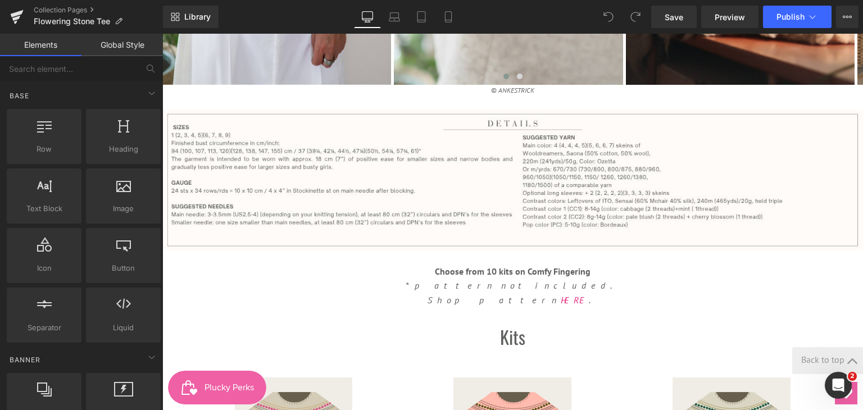
scroll to position [1067, 0]
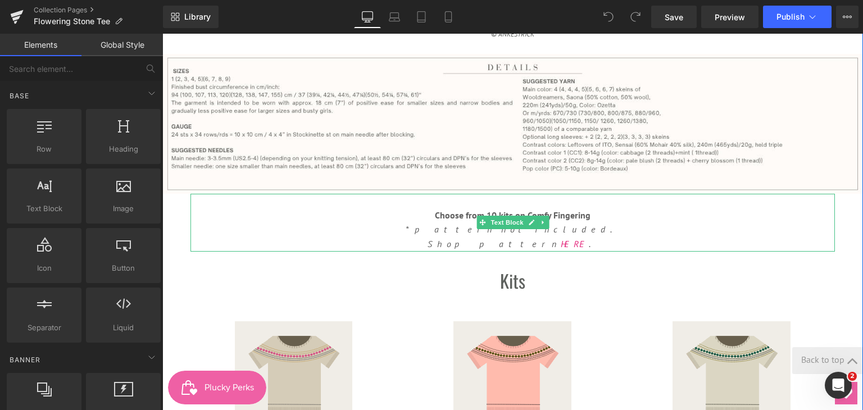
click at [520, 245] on icon "Shop pattern HERE ." at bounding box center [512, 243] width 171 height 11
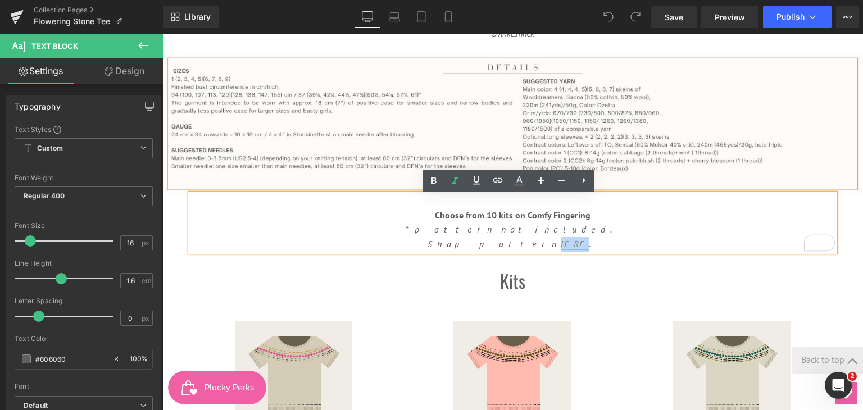
drag, startPoint x: 521, startPoint y: 246, endPoint x: 540, endPoint y: 248, distance: 18.7
click at [561, 248] on link "HERE" at bounding box center [575, 243] width 28 height 11
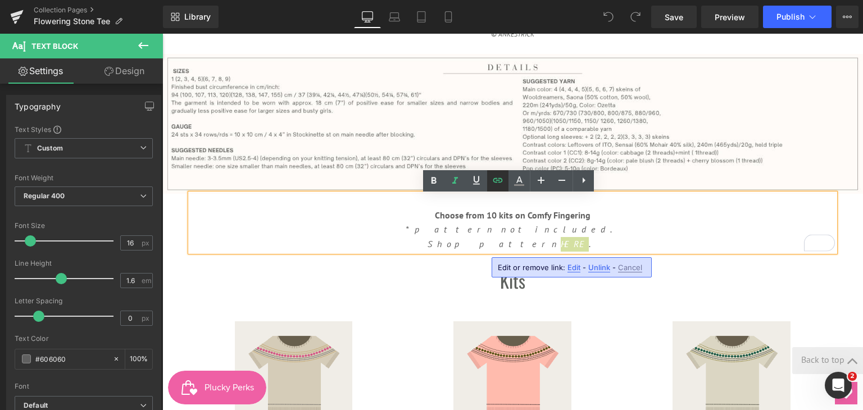
click at [495, 175] on icon at bounding box center [497, 180] width 13 height 13
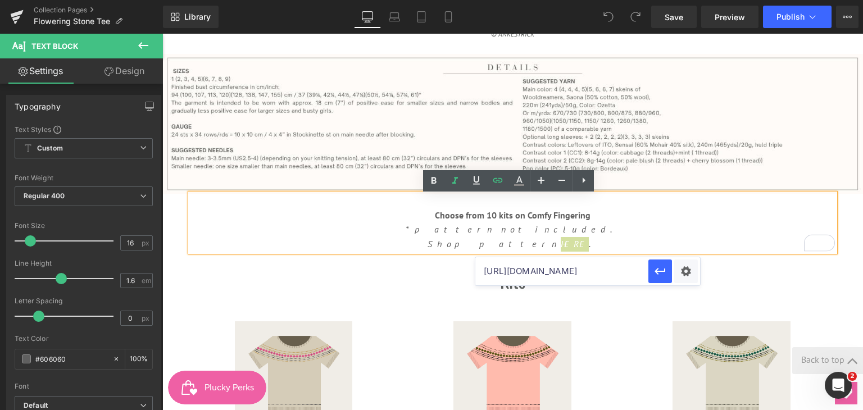
click at [613, 274] on input "[URL][DOMAIN_NAME]" at bounding box center [561, 271] width 173 height 28
paste input "[URL][DOMAIN_NAME]"
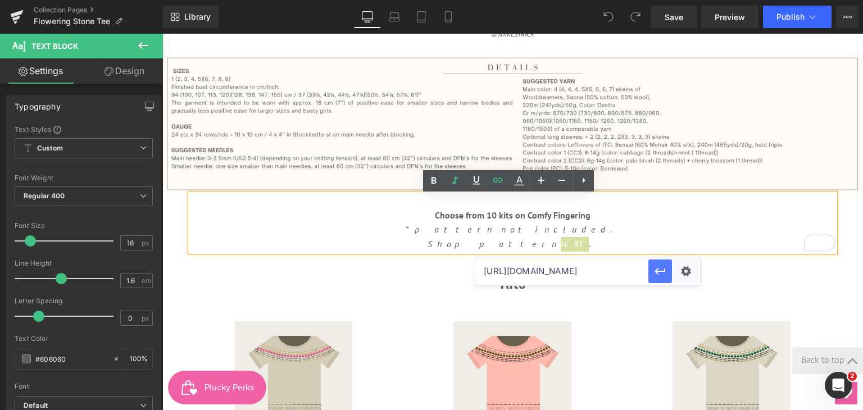
type input "[URL][DOMAIN_NAME]"
click at [663, 274] on icon "button" at bounding box center [659, 271] width 13 height 13
click at [690, 14] on link "Save" at bounding box center [674, 17] width 46 height 22
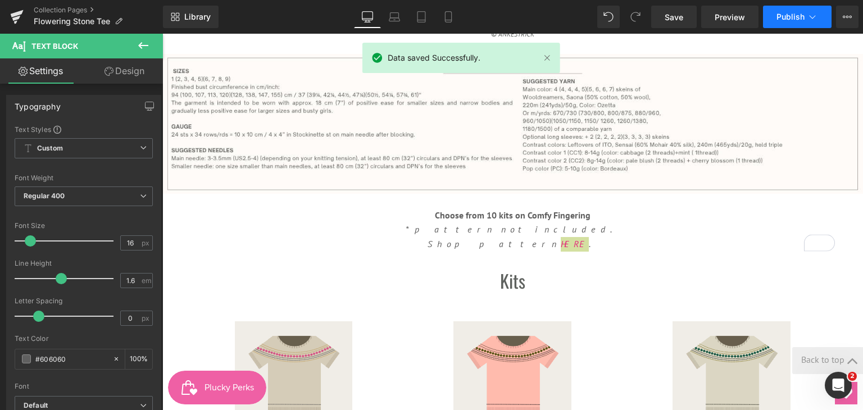
click at [783, 11] on button "Publish" at bounding box center [797, 17] width 69 height 22
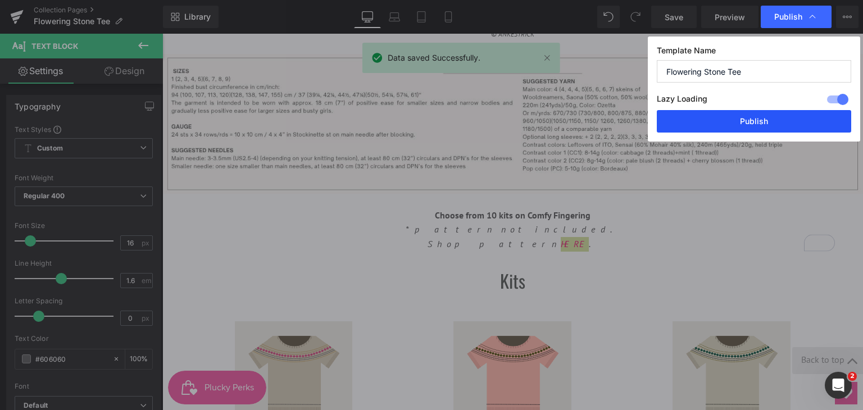
click at [744, 118] on button "Publish" at bounding box center [754, 121] width 194 height 22
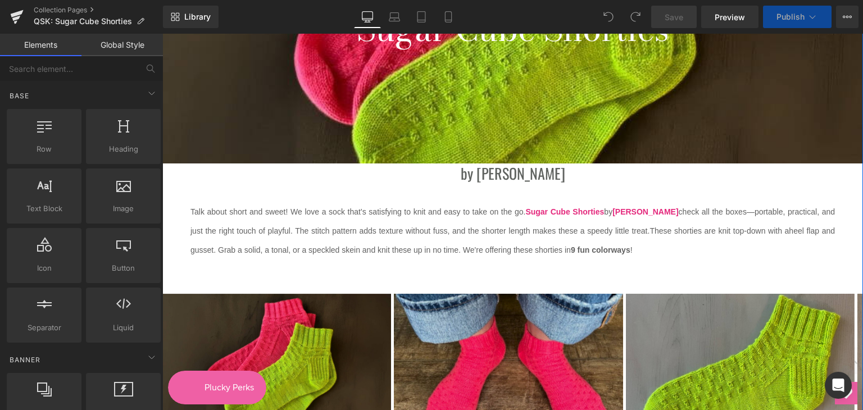
scroll to position [225, 0]
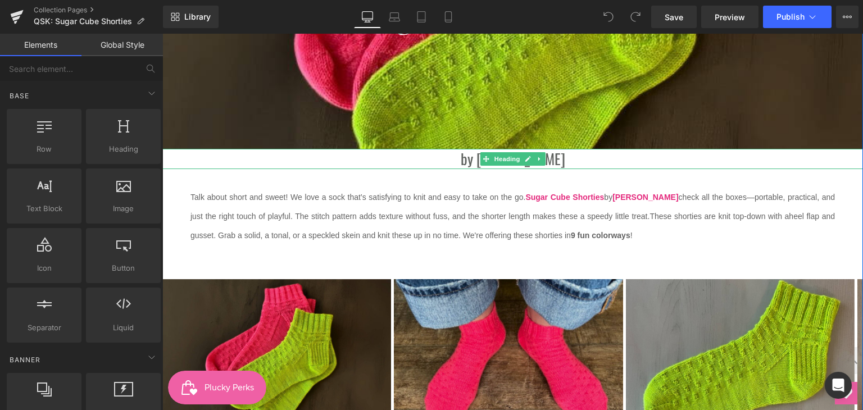
click at [557, 156] on h2 "by Gretchen Ceule" at bounding box center [512, 159] width 700 height 20
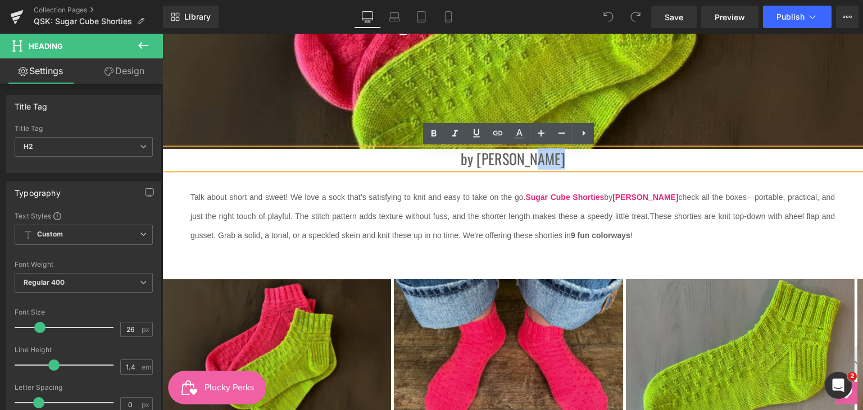
scroll to position [0, 0]
drag, startPoint x: 528, startPoint y: 160, endPoint x: 558, endPoint y: 165, distance: 30.2
click at [558, 165] on h2 "by Gretchen Ceule" at bounding box center [512, 159] width 700 height 20
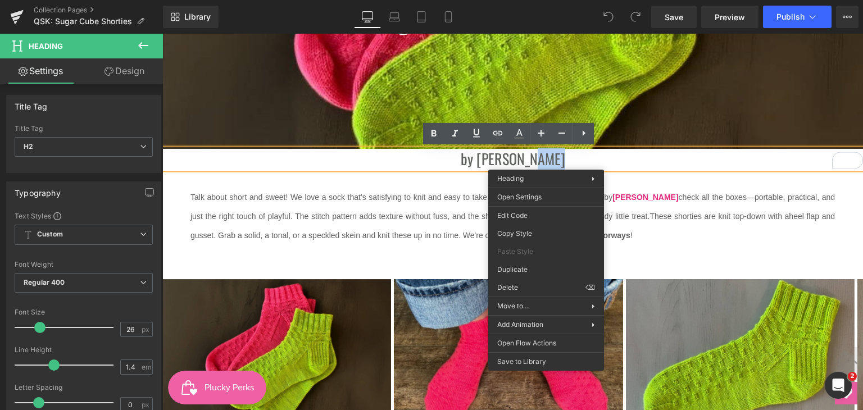
click at [580, 151] on h2 "by Gretchen Ceule" at bounding box center [512, 159] width 700 height 20
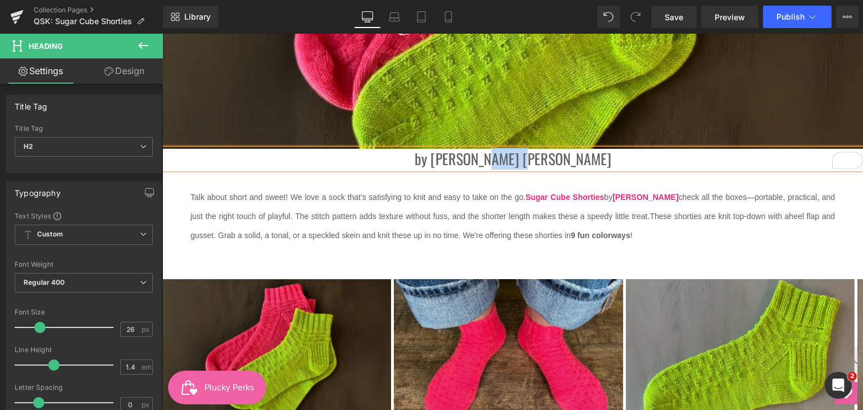
drag, startPoint x: 547, startPoint y: 162, endPoint x: 509, endPoint y: 160, distance: 37.7
click at [509, 160] on h2 "by Gretchen Ceule Ceule" at bounding box center [512, 159] width 700 height 20
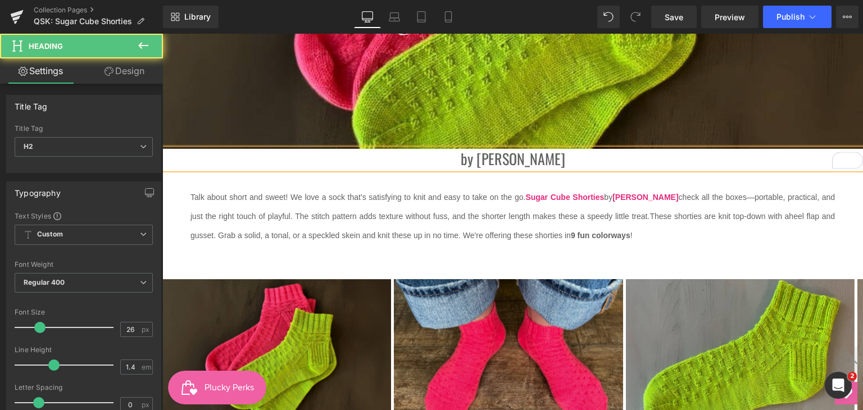
drag, startPoint x: 530, startPoint y: 160, endPoint x: 557, endPoint y: 161, distance: 27.0
click at [557, 161] on h2 "by Gretchen Ceule" at bounding box center [512, 159] width 700 height 20
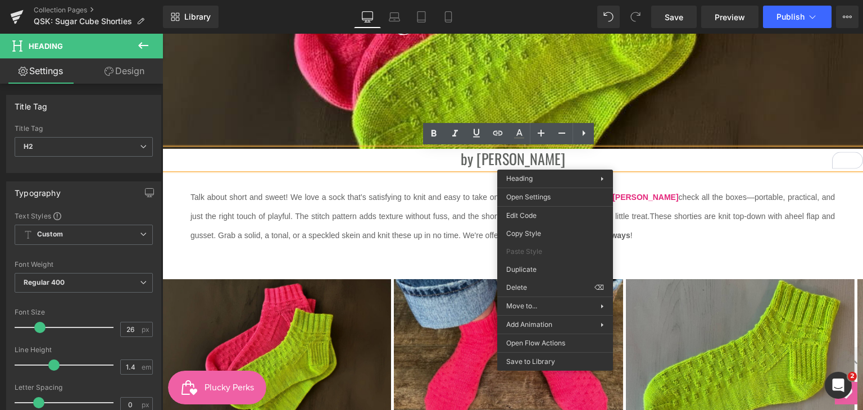
click at [660, 166] on h2 "by Gretchen Ceule" at bounding box center [512, 159] width 700 height 20
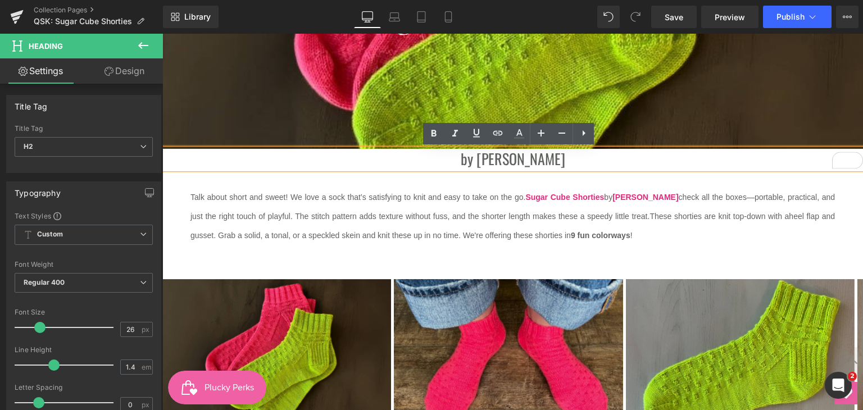
drag, startPoint x: 568, startPoint y: 165, endPoint x: 529, endPoint y: 160, distance: 40.2
click at [529, 160] on h2 "by Gretchen Ceule" at bounding box center [512, 159] width 700 height 20
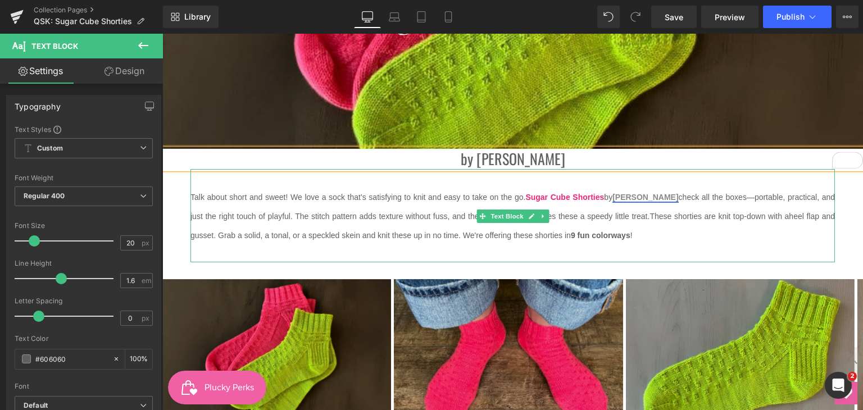
drag, startPoint x: 672, startPoint y: 193, endPoint x: 652, endPoint y: 195, distance: 19.7
click at [652, 195] on span "Talk about short and sweet! We love a sock that’s satisfying to knit and easy t…" at bounding box center [512, 207] width 644 height 28
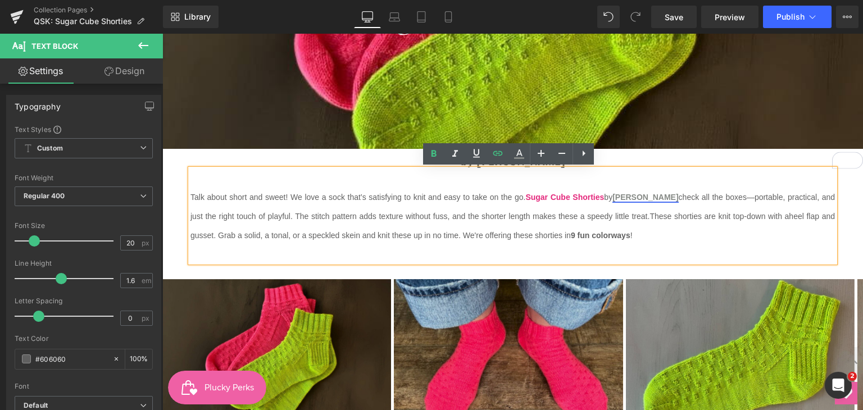
paste div "To enrich screen reader interactions, please activate Accessibility in Grammarl…"
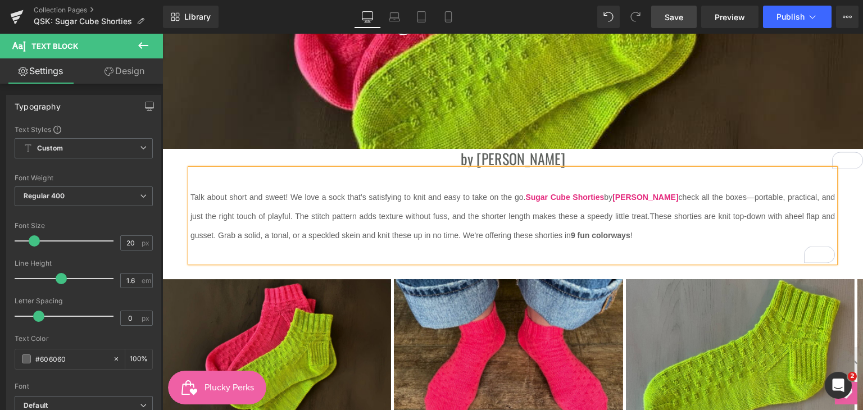
click at [680, 17] on span "Save" at bounding box center [674, 17] width 19 height 12
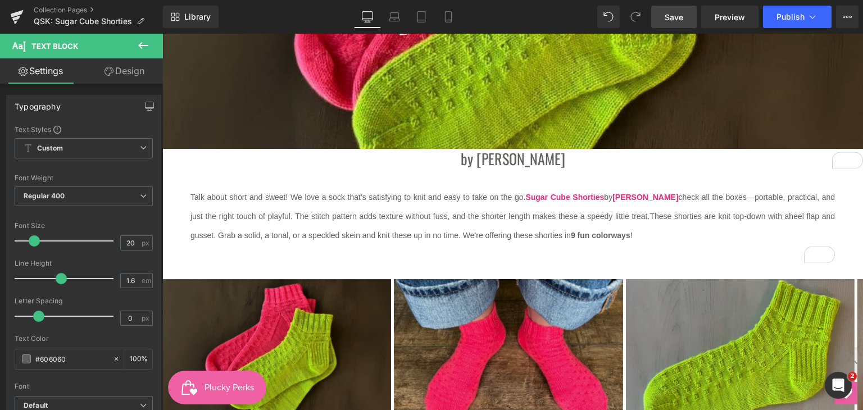
click at [662, 13] on link "Save" at bounding box center [674, 17] width 46 height 22
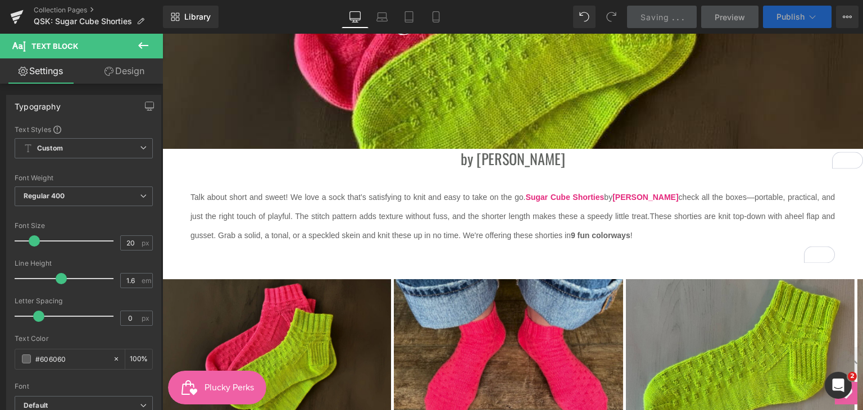
click at [789, 12] on span "Publish" at bounding box center [790, 16] width 28 height 9
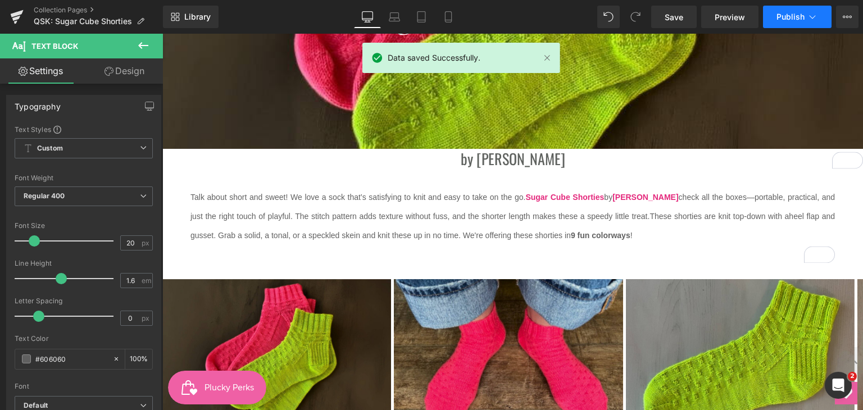
click at [776, 22] on button "Publish" at bounding box center [797, 17] width 69 height 22
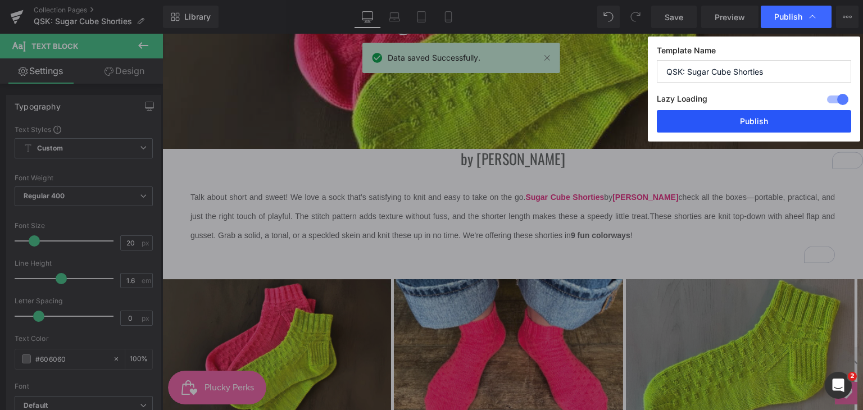
click at [752, 122] on button "Publish" at bounding box center [754, 121] width 194 height 22
